Goal: Task Accomplishment & Management: Manage account settings

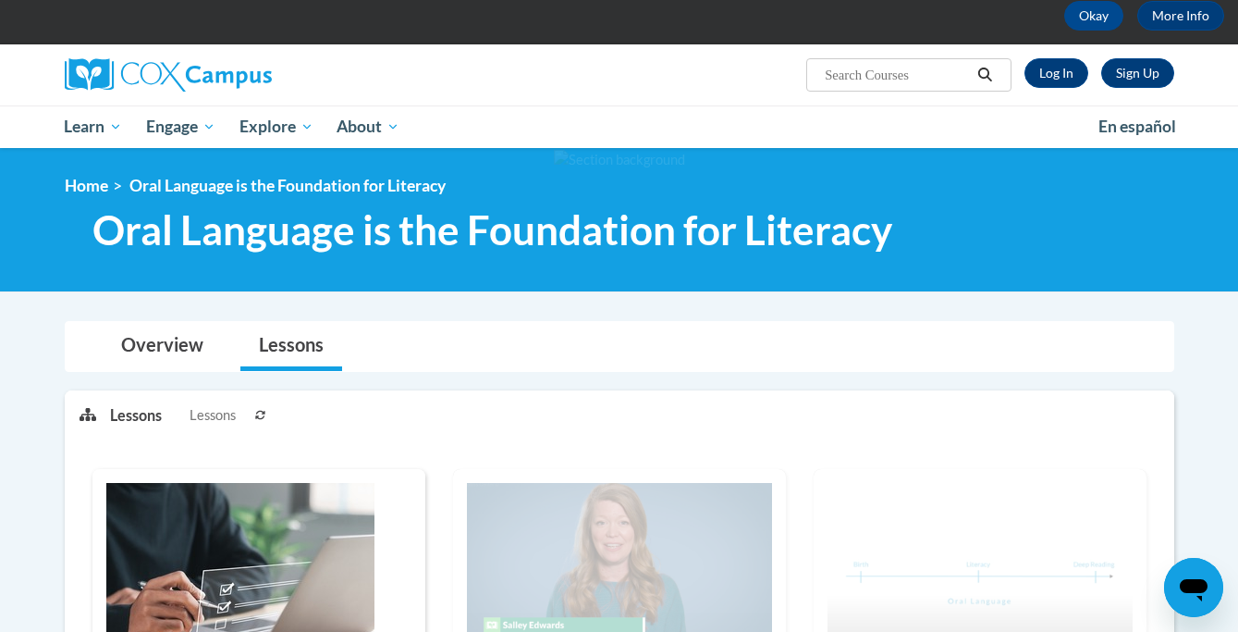
scroll to position [92, 0]
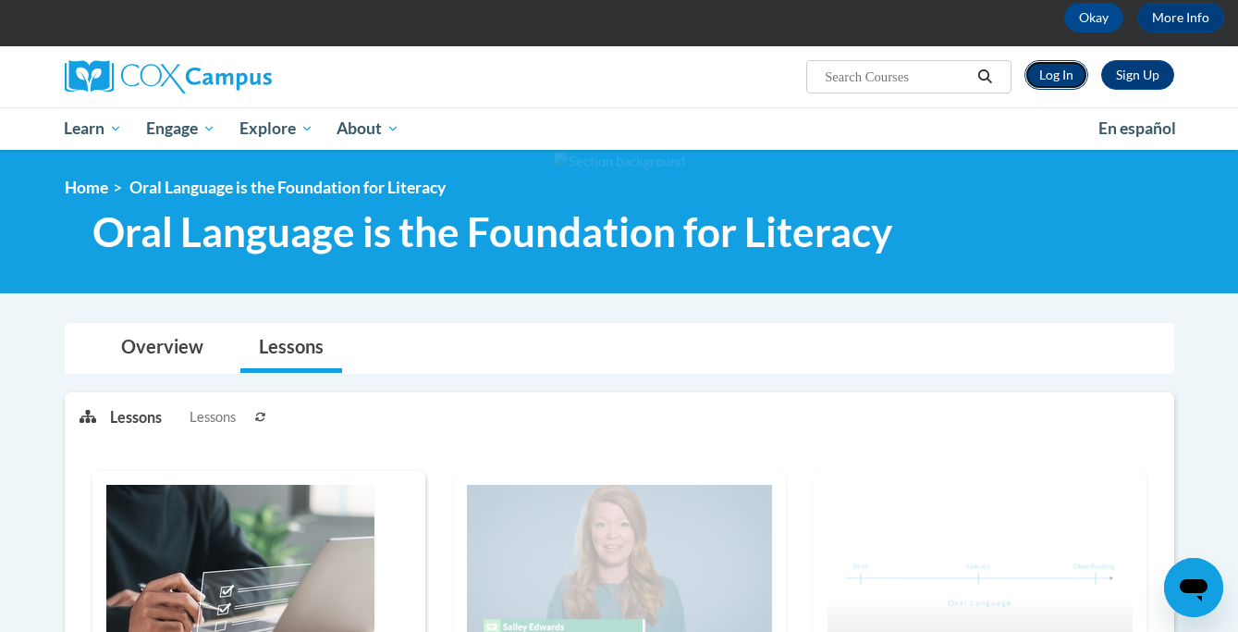
click at [1062, 74] on link "Log In" at bounding box center [1057, 75] width 64 height 30
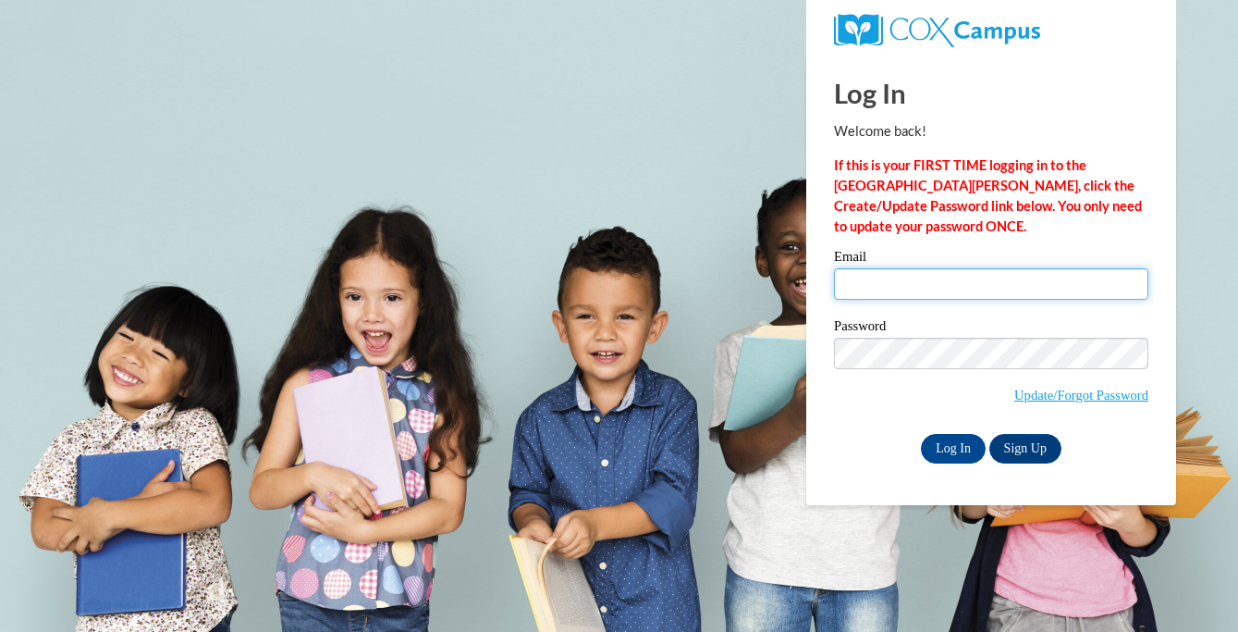
click at [892, 288] on input "Email" at bounding box center [991, 283] width 314 height 31
type input "akilgore@chattahoocheechristian.org"
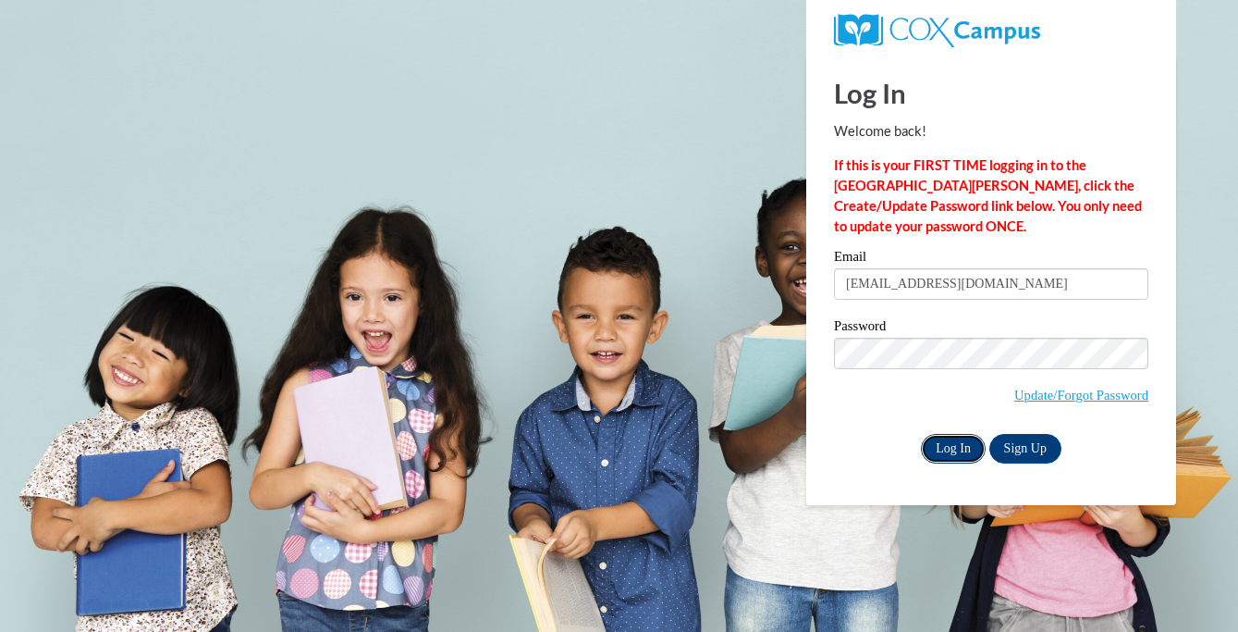
click at [944, 450] on input "Log In" at bounding box center [953, 449] width 65 height 30
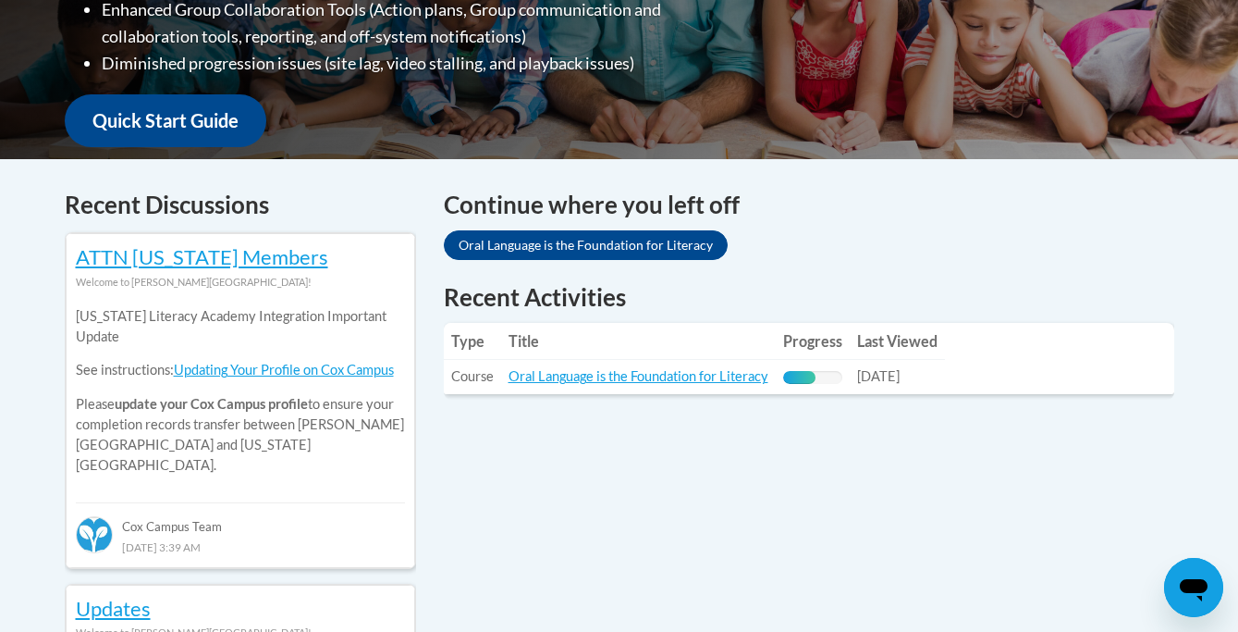
scroll to position [620, 0]
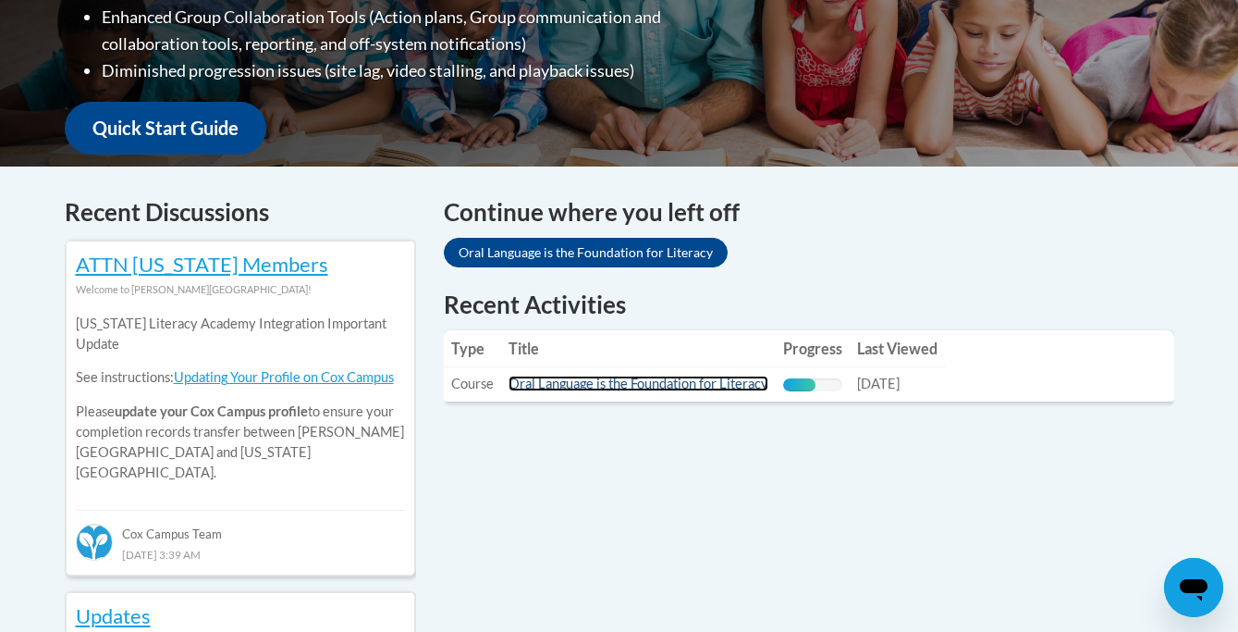
click at [647, 384] on link "Oral Language is the Foundation for Literacy" at bounding box center [639, 383] width 260 height 16
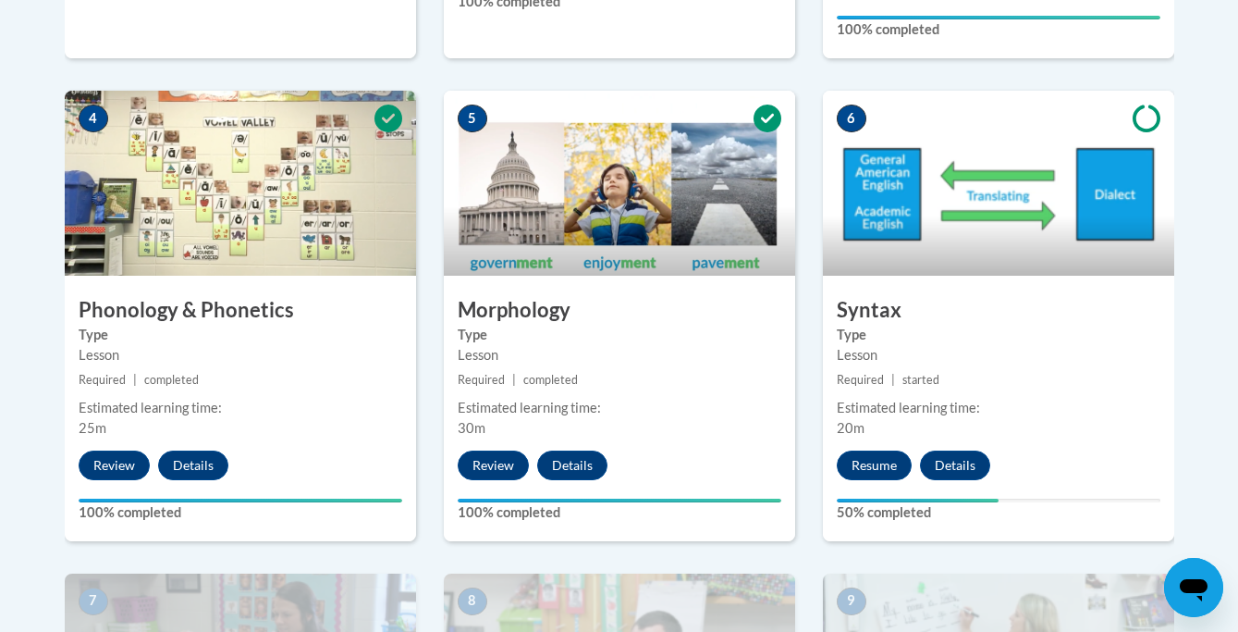
scroll to position [1073, 0]
